Goal: Task Accomplishment & Management: Manage account settings

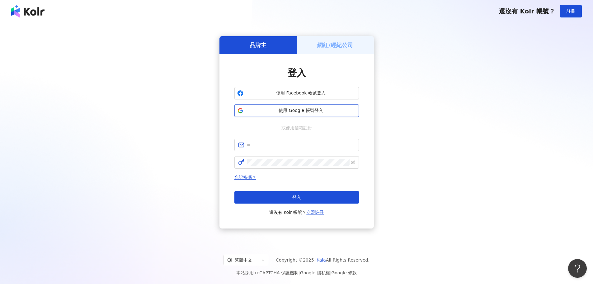
click at [319, 112] on span "使用 Google 帳號登入" at bounding box center [301, 110] width 110 height 6
click at [269, 146] on input "text" at bounding box center [301, 144] width 108 height 7
type input "**********"
click button "登入" at bounding box center [297, 197] width 125 height 12
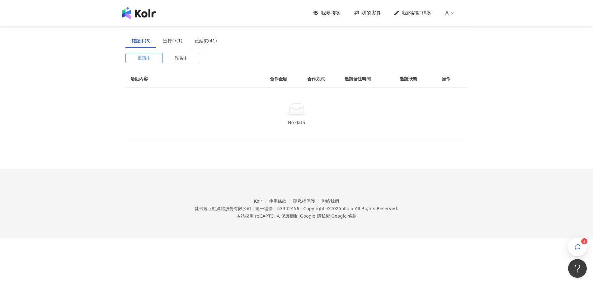
click at [322, 15] on link "我要接案" at bounding box center [327, 13] width 28 height 7
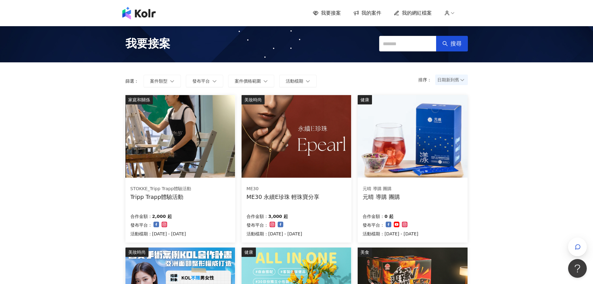
click at [192, 154] on img at bounding box center [181, 136] width 110 height 83
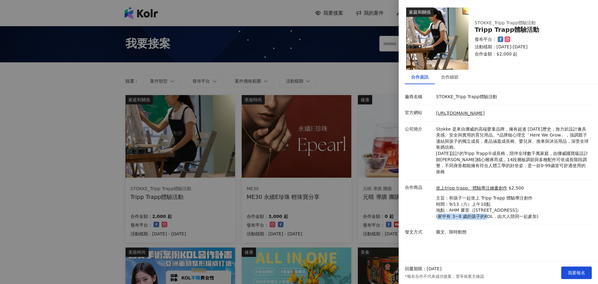
drag, startPoint x: 448, startPoint y: 207, endPoint x: 492, endPoint y: 211, distance: 44.4
click at [492, 211] on p "主旨：和孩子一起坐上 Tripp Trapp 體驗專注創作 時間：9/13（六）上午10點 地點：AHM 畫室（[STREET_ADDRESS]） (家中有 …" at bounding box center [487, 207] width 102 height 24
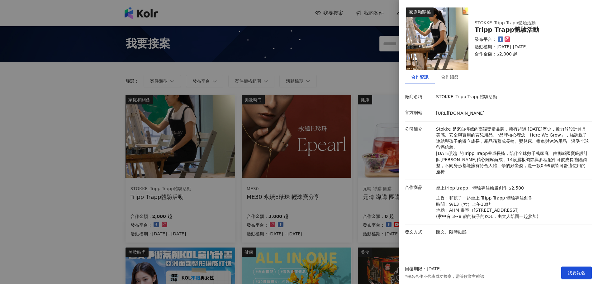
click at [260, 198] on div at bounding box center [299, 142] width 598 height 284
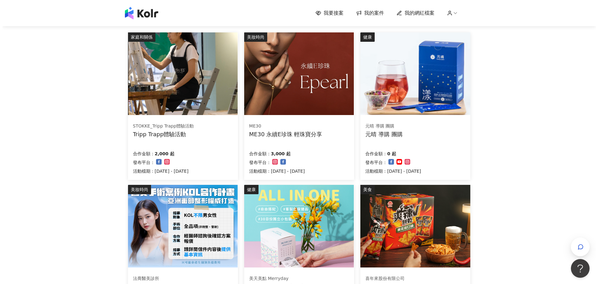
scroll to position [62, 0]
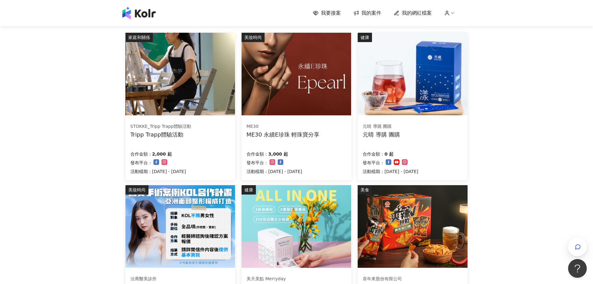
click at [425, 126] on div "元晴 導購 團購 元晴 導購 團購" at bounding box center [413, 131] width 100 height 16
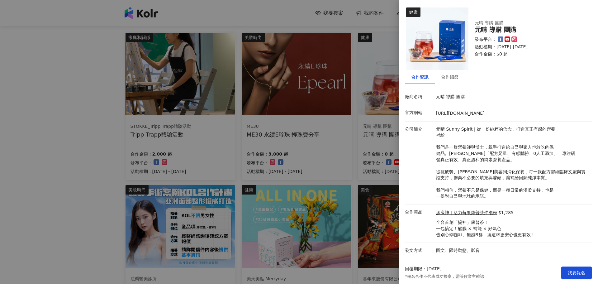
click at [308, 146] on div at bounding box center [299, 142] width 598 height 284
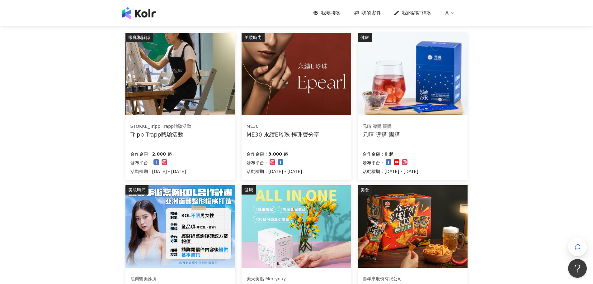
click at [305, 146] on div "ME30 ME30 永續E珍珠 輕珠寶分享 合作金額： 3,000 起 發布平台： 活動檔期：[DATE] - [DATE]" at bounding box center [297, 149] width 110 height 62
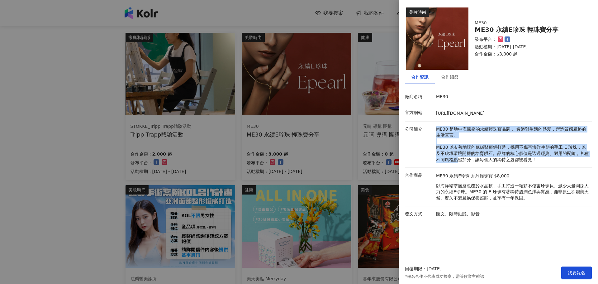
drag, startPoint x: 431, startPoint y: 133, endPoint x: 452, endPoint y: 167, distance: 40.1
click at [452, 167] on li "公司簡介 ME30 是地中海風格的永續輕珠寶品牌， 透過對生活的熱愛，營造質感風格的生活宣言。 ME30 以友善地球的低碳醫療鋼打造，採用不傷害海洋生態的手工…" at bounding box center [498, 144] width 187 height 46
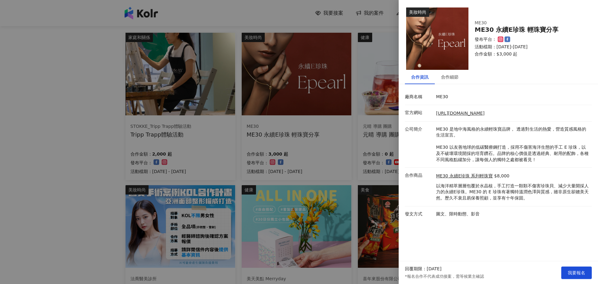
click at [449, 189] on p "以海洋精萃層層包覆於水晶核，手工打造一顆顆不傷害珍珠貝、減少大量開採人力的永續E珍珠。ME30 的 E 珍珠有著獨特溫潤色澤與質感，雖非原生卻媲美天然。歷久不…" at bounding box center [512, 192] width 153 height 18
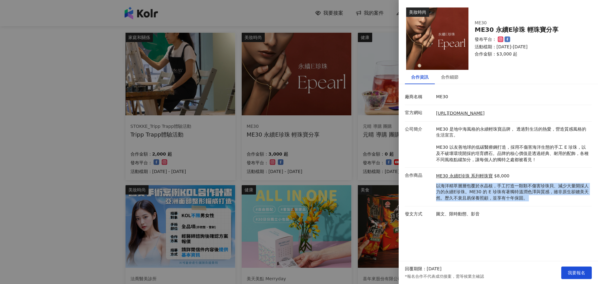
click at [449, 189] on p "以海洋精萃層層包覆於水晶核，手工打造一顆顆不傷害珍珠貝、減少大量開採人力的永續E珍珠。ME30 的 E 珍珠有著獨特溫潤色澤與質感，雖非原生卻媲美天然。歷久不…" at bounding box center [512, 192] width 153 height 18
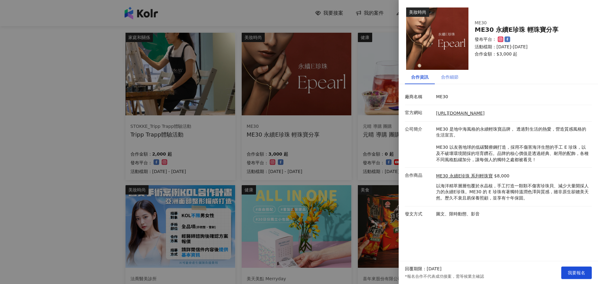
click at [438, 82] on div "合作細節" at bounding box center [450, 77] width 30 height 14
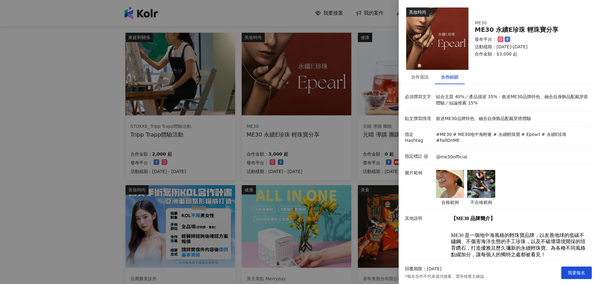
click at [438, 181] on img at bounding box center [450, 184] width 28 height 28
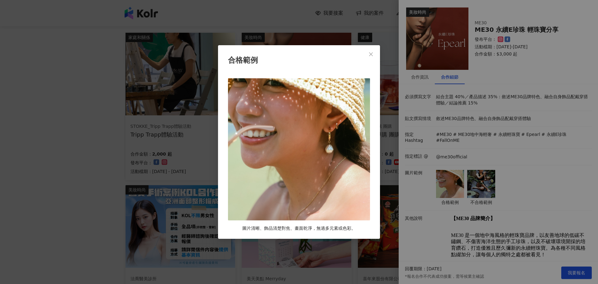
click at [390, 187] on div "合格範例 圖片清晰、飾品清楚對焦、畫面乾淨，無過多元素或色彩。" at bounding box center [299, 142] width 598 height 284
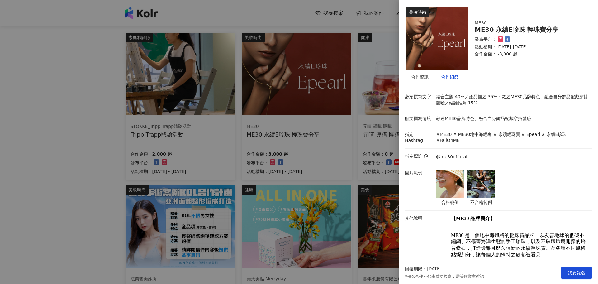
click at [479, 182] on img at bounding box center [481, 184] width 28 height 28
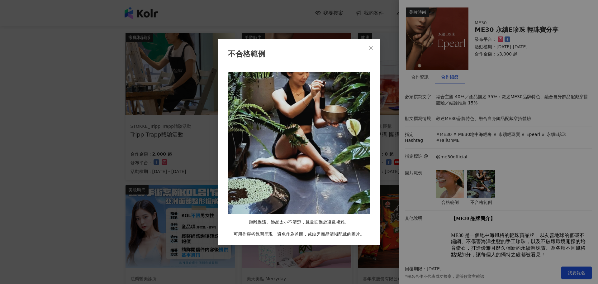
click at [468, 185] on div "不合格範例 距離過遠、飾品太小不清楚，且畫面過於凌亂複雜。 可用作穿搭氛圍呈現，避免作為首圖，或缺乏商品清晰配戴的圖片。" at bounding box center [299, 142] width 598 height 284
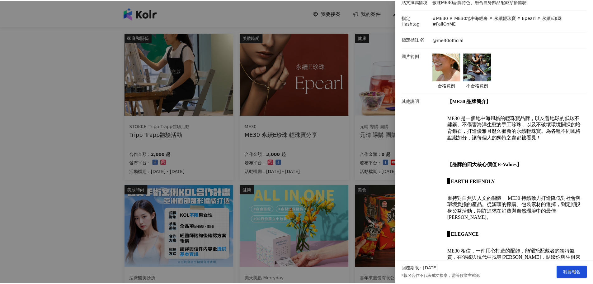
scroll to position [0, 0]
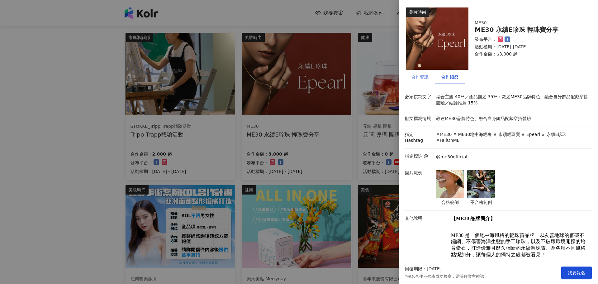
click at [414, 73] on div "合作資訊" at bounding box center [420, 77] width 30 height 14
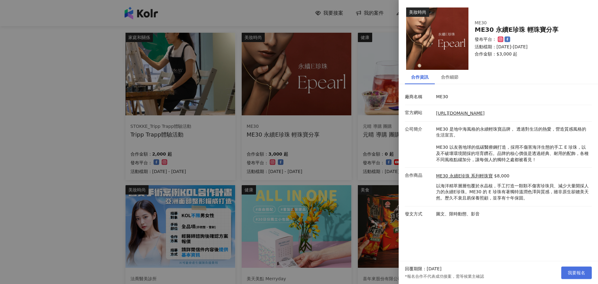
click at [572, 268] on button "我要報名" at bounding box center [576, 272] width 31 height 12
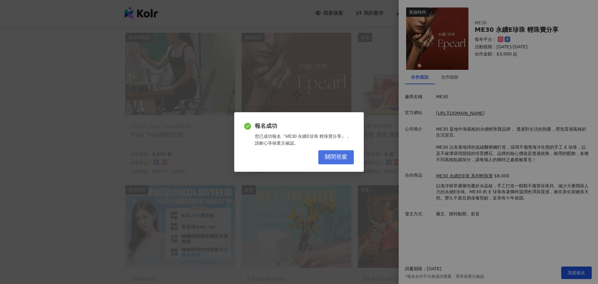
click at [343, 154] on span "關閉視窗" at bounding box center [336, 157] width 22 height 7
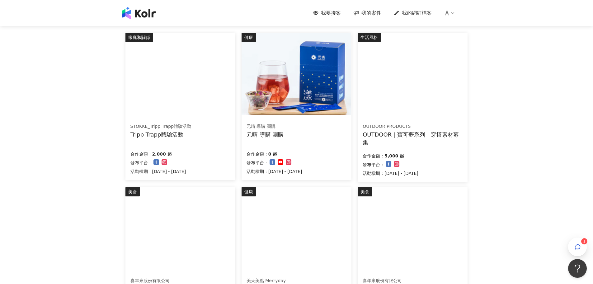
click at [428, 142] on div "OUTDOOR｜寶可夢系列｜穿搭素材募集" at bounding box center [413, 139] width 100 height 16
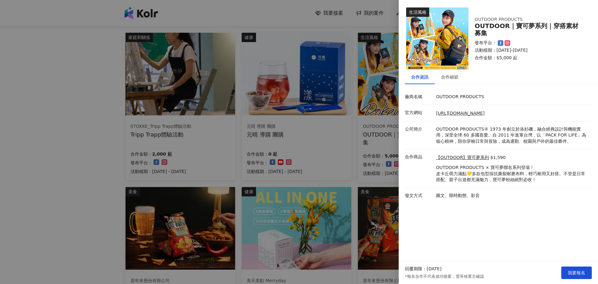
click at [378, 187] on div at bounding box center [299, 142] width 598 height 284
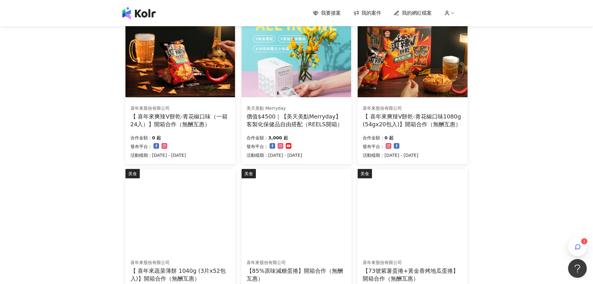
scroll to position [249, 0]
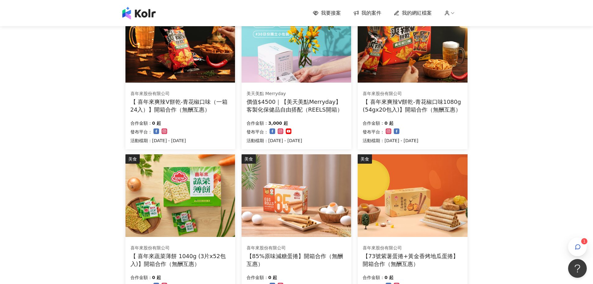
click at [299, 109] on div "價值$4500｜【美天美點Merryday】客製化保健品自由搭配（REELS開箱）" at bounding box center [297, 106] width 100 height 16
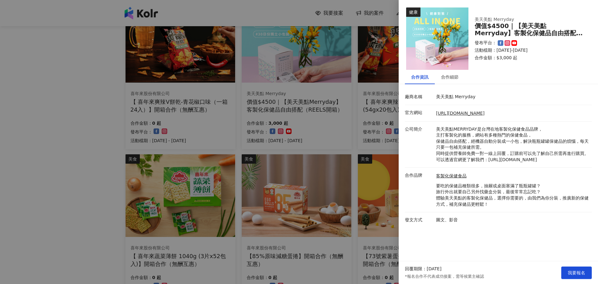
click at [294, 190] on div at bounding box center [299, 142] width 598 height 284
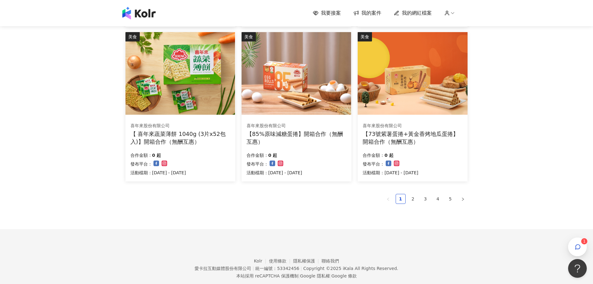
scroll to position [374, 0]
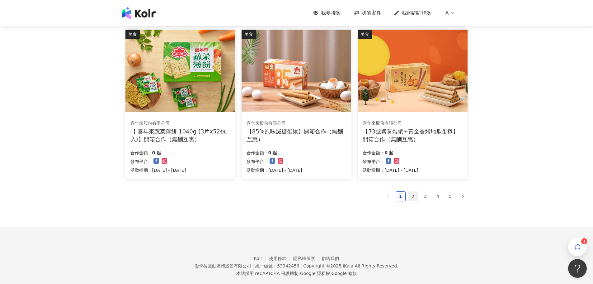
click at [409, 195] on link "2" at bounding box center [413, 196] width 9 height 9
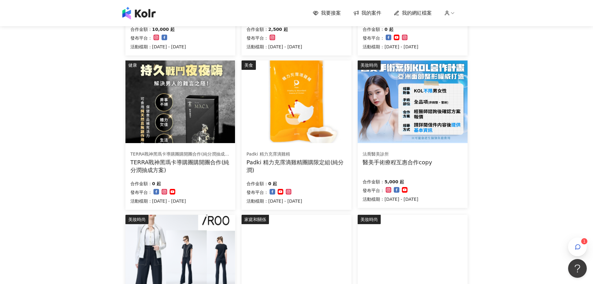
scroll to position [343, 0]
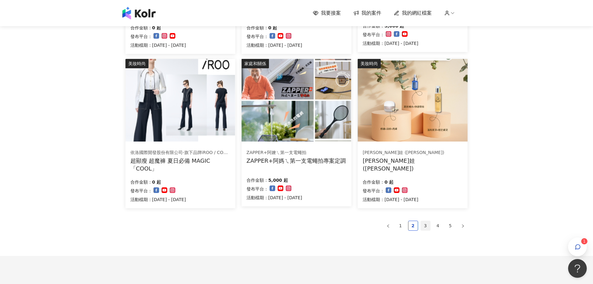
click at [426, 226] on link "3" at bounding box center [425, 225] width 9 height 9
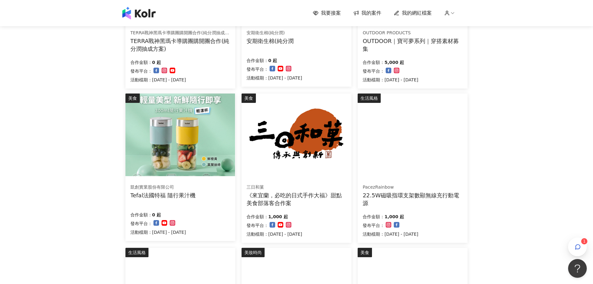
scroll to position [312, 0]
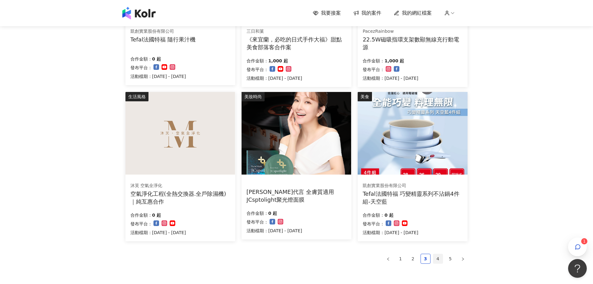
click at [439, 257] on link "4" at bounding box center [438, 258] width 9 height 9
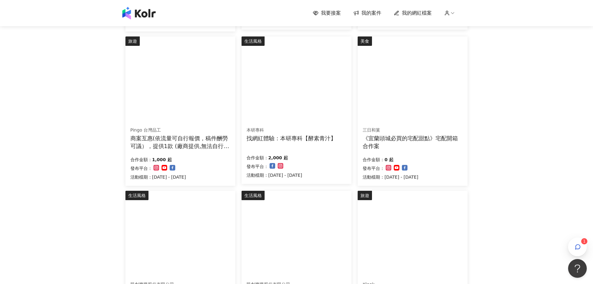
scroll to position [125, 0]
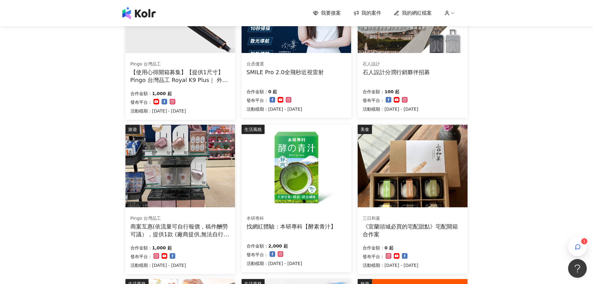
click at [205, 239] on div "Pingo 台灣品工 商案互惠(依流量可自行報價，稿件酬勞可議），提供1款 (廠商提供,無法自行選擇顏色) 合作金額： 1,000 起 發布平台： 活動檔期：…" at bounding box center [181, 242] width 110 height 64
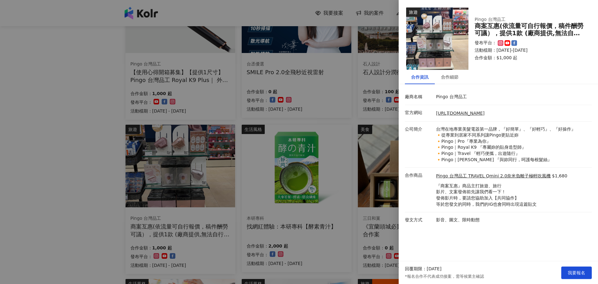
click at [467, 155] on p "台灣在地專業美髮電器第一品牌，『好簡單』、『好輕巧』、『好操作』 🔸從專業到居家不同系列讓Pingo更貼近妳 🔸Pingo｜Pro『專業為你』 🔸Pingo｜…" at bounding box center [512, 144] width 153 height 37
click at [465, 159] on p "台灣在地專業美髮電器第一品牌，『好簡單』、『好輕巧』、『好操作』 🔸從專業到居家不同系列讓Pingo更貼近妳 🔸Pingo｜Pro『專業為你』 🔸Pingo｜…" at bounding box center [512, 144] width 153 height 37
drag, startPoint x: 465, startPoint y: 159, endPoint x: 463, endPoint y: 163, distance: 5.3
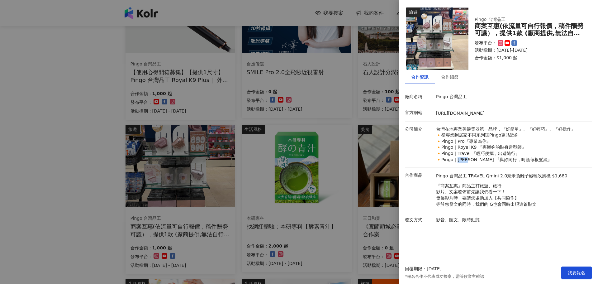
click at [463, 163] on li "公司簡介 台灣在地專業美髮電器第一品牌，『好簡單』、『好輕巧』、『好操作』 🔸從專業到居家不同系列讓Pingo更貼近妳 🔸Pingo｜Pro『專業為你』 🔸P…" at bounding box center [498, 144] width 187 height 46
click at [436, 166] on li "公司簡介 台灣在地專業美髮電器第一品牌，『好簡單』、『好輕巧』、『好操作』 🔸從專業到居家不同系列讓Pingo更貼近妳 🔸Pingo｜Pro『專業為你』 🔸P…" at bounding box center [498, 144] width 187 height 46
click at [323, 166] on div at bounding box center [299, 142] width 598 height 284
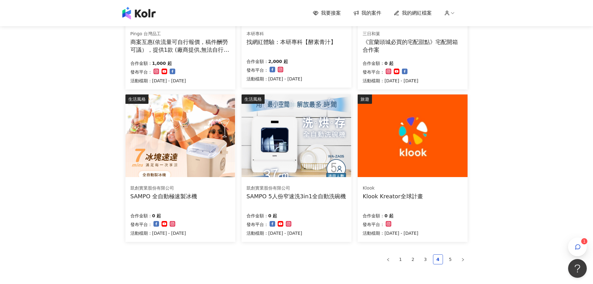
scroll to position [384, 0]
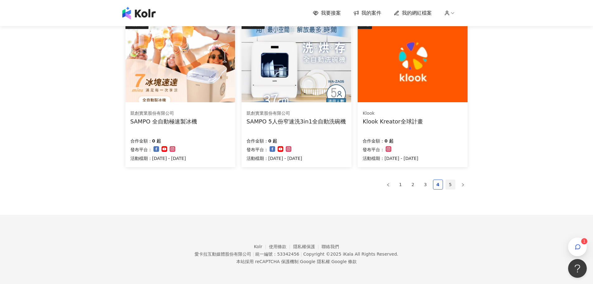
click at [448, 184] on link "5" at bounding box center [450, 184] width 9 height 9
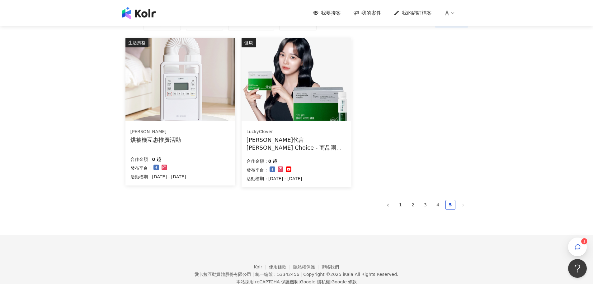
scroll to position [46, 0]
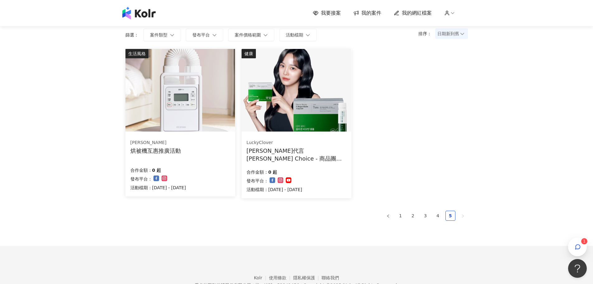
click at [429, 13] on span "我的網紅檔案" at bounding box center [417, 13] width 30 height 7
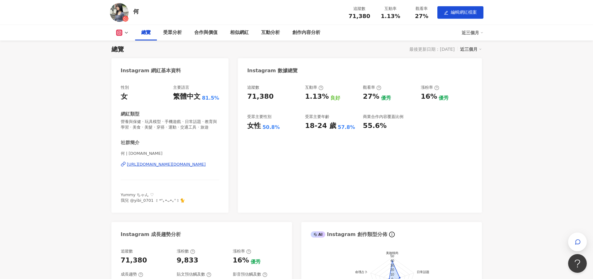
scroll to position [31, 0]
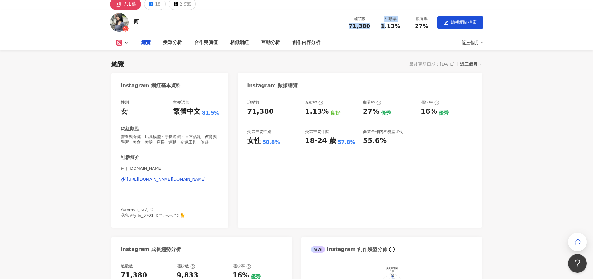
drag, startPoint x: 344, startPoint y: 27, endPoint x: 385, endPoint y: 28, distance: 41.1
click at [385, 28] on div "何 追蹤數 71,380 互動率 1.13% 觀看率 27% 編輯網紅檔案" at bounding box center [297, 22] width 399 height 25
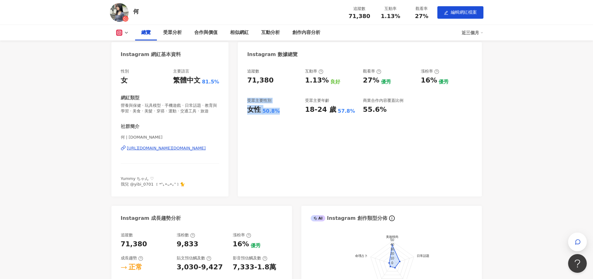
drag, startPoint x: 244, startPoint y: 101, endPoint x: 278, endPoint y: 110, distance: 35.3
click at [278, 110] on div "追蹤數 71,380 互動率 1.13% 良好 觀看率 27% 優秀 漲粉率 16% 優秀 受眾主要性別 女性 50.8% 受眾主要年齡 18-24 歲 57…" at bounding box center [360, 129] width 244 height 134
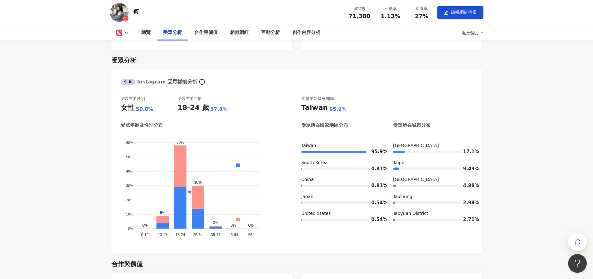
scroll to position [436, 0]
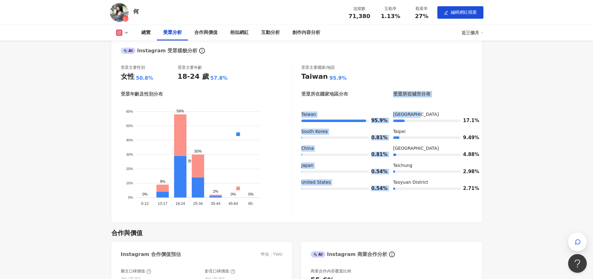
drag, startPoint x: 390, startPoint y: 97, endPoint x: 464, endPoint y: 122, distance: 77.6
click at [464, 122] on div "受眾主要國家/地區 [GEOGRAPHIC_DATA] 95.9% 受眾所在國家地區分布 受眾所在城市分布 [GEOGRAPHIC_DATA] 95.9% […" at bounding box center [387, 139] width 171 height 148
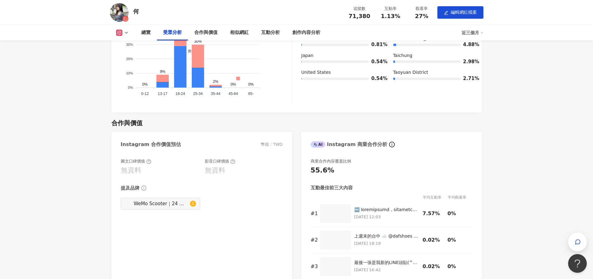
scroll to position [561, 0]
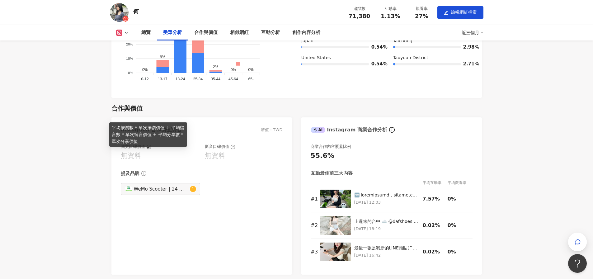
click at [150, 150] on icon at bounding box center [148, 147] width 5 height 5
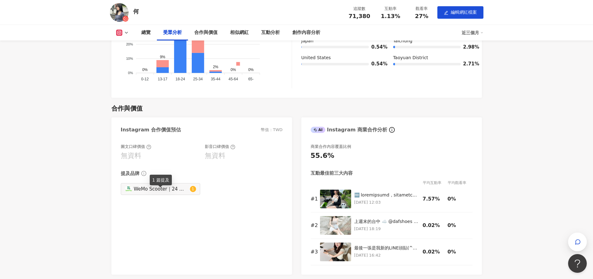
click at [193, 191] on span "1" at bounding box center [193, 189] width 2 height 4
type input "**********"
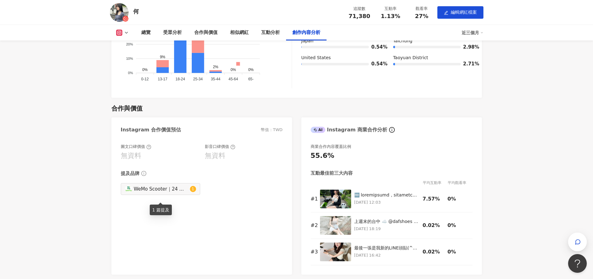
scroll to position [1681, 0]
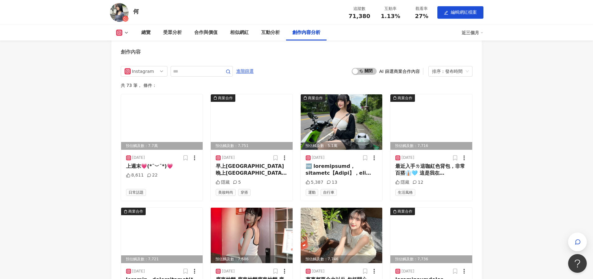
scroll to position [1682, 0]
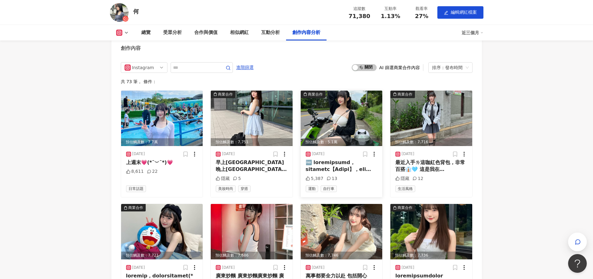
click at [336, 127] on img at bounding box center [342, 118] width 82 height 55
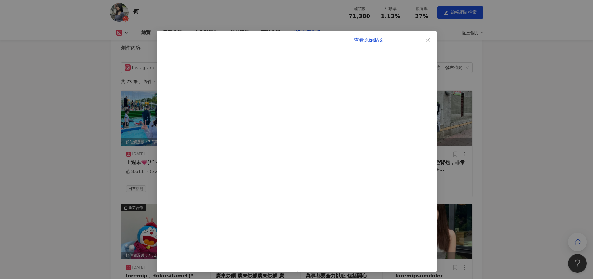
scroll to position [0, 0]
click at [84, 225] on div "查看原始貼文" at bounding box center [296, 139] width 593 height 279
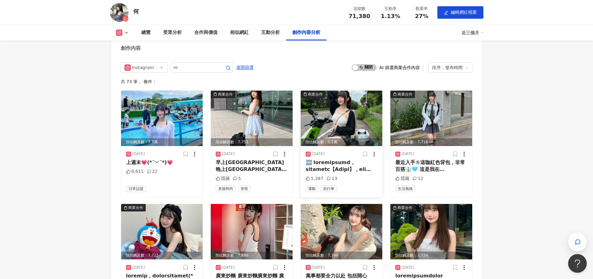
click at [376, 154] on div "[DATE] 5,387 13 運動 自行車" at bounding box center [342, 171] width 82 height 51
click at [375, 156] on icon at bounding box center [374, 154] width 6 height 6
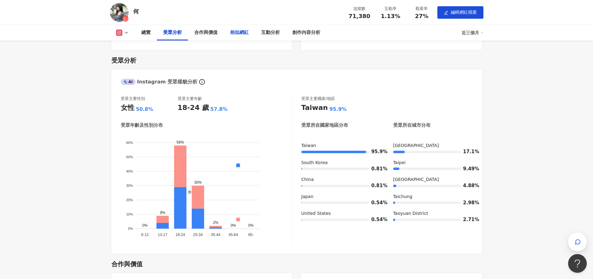
click at [239, 33] on div "相似網紅" at bounding box center [239, 32] width 19 height 7
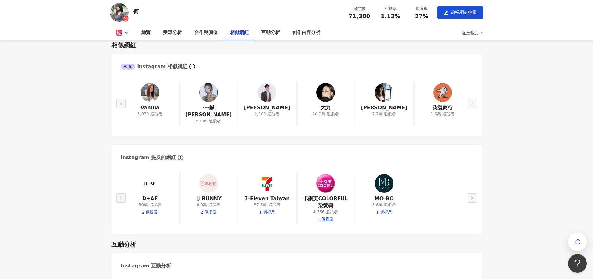
click at [386, 102] on img at bounding box center [384, 92] width 19 height 19
